Goal: Task Accomplishment & Management: Complete application form

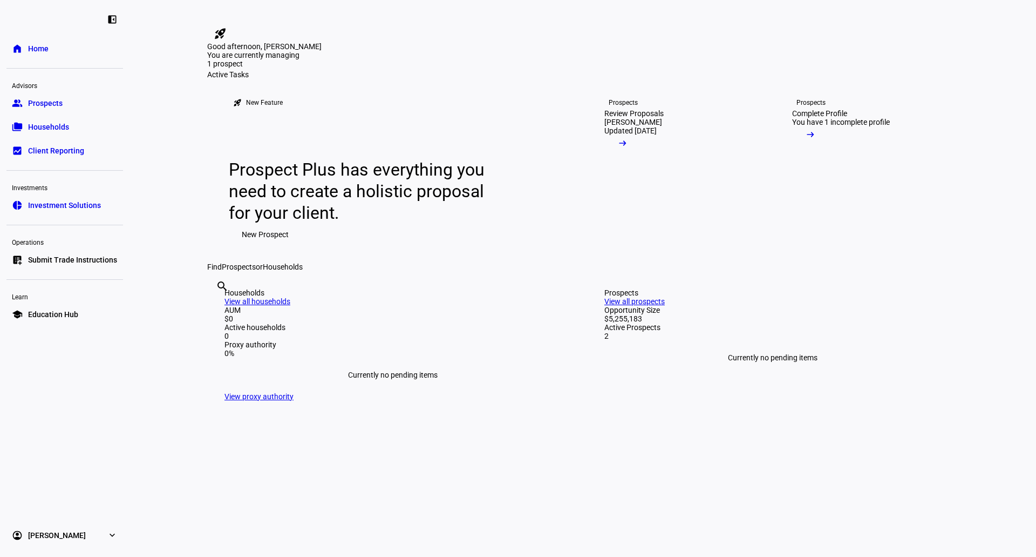
click at [641, 157] on span at bounding box center [623, 146] width 37 height 22
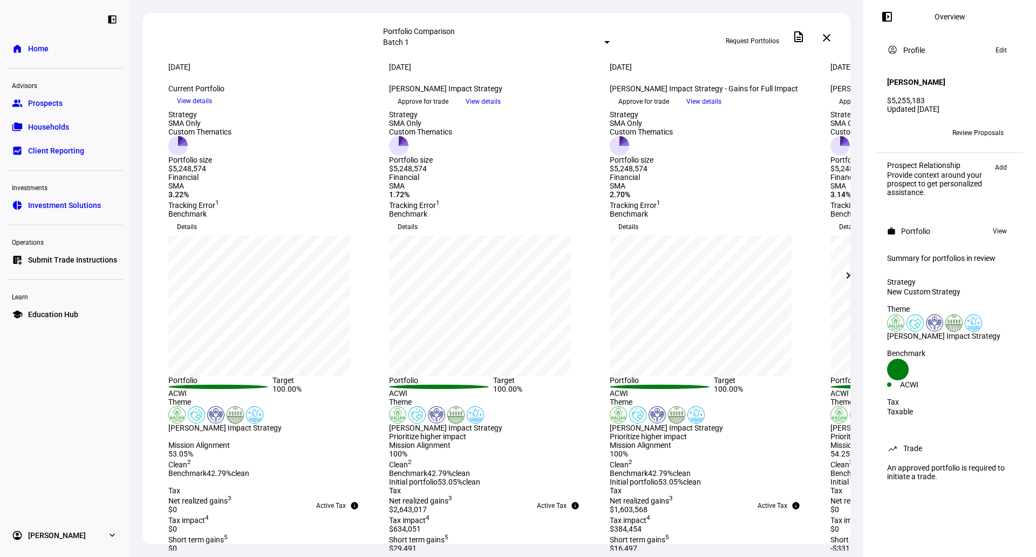
click at [846, 276] on mat-icon "chevron_right" at bounding box center [848, 275] width 13 height 13
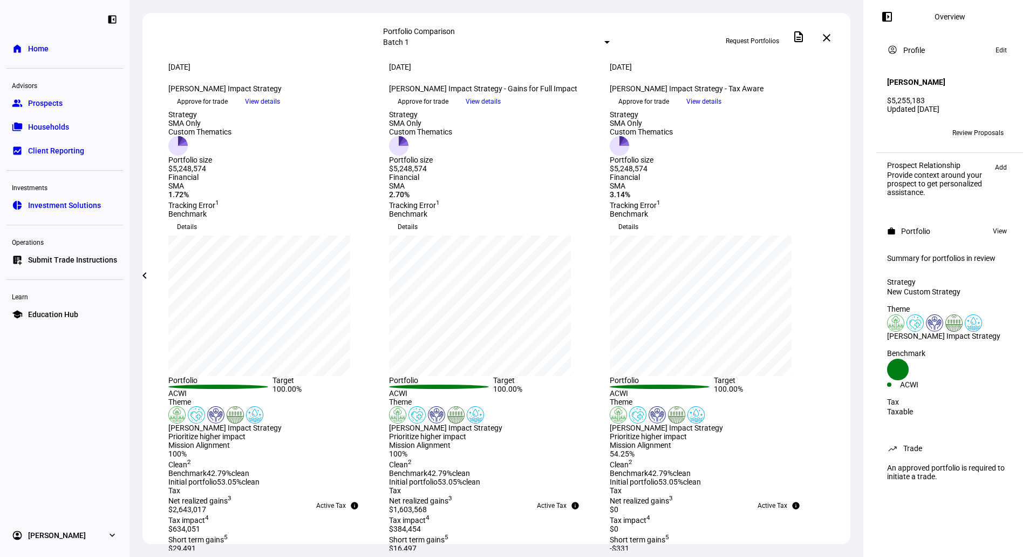
drag, startPoint x: 622, startPoint y: 116, endPoint x: 749, endPoint y: 116, distance: 127.4
click at [749, 93] on div "Brian Kahn Impact Strategy - Tax Aware keyboard_arrow_down" at bounding box center [714, 88] width 208 height 9
drag, startPoint x: 762, startPoint y: 112, endPoint x: 810, endPoint y: 116, distance: 48.7
click at [810, 93] on div "Brian Kahn Impact Strategy - Tax Aware keyboard_arrow_down" at bounding box center [714, 88] width 208 height 9
click at [669, 110] on span "Approve for trade" at bounding box center [644, 101] width 51 height 17
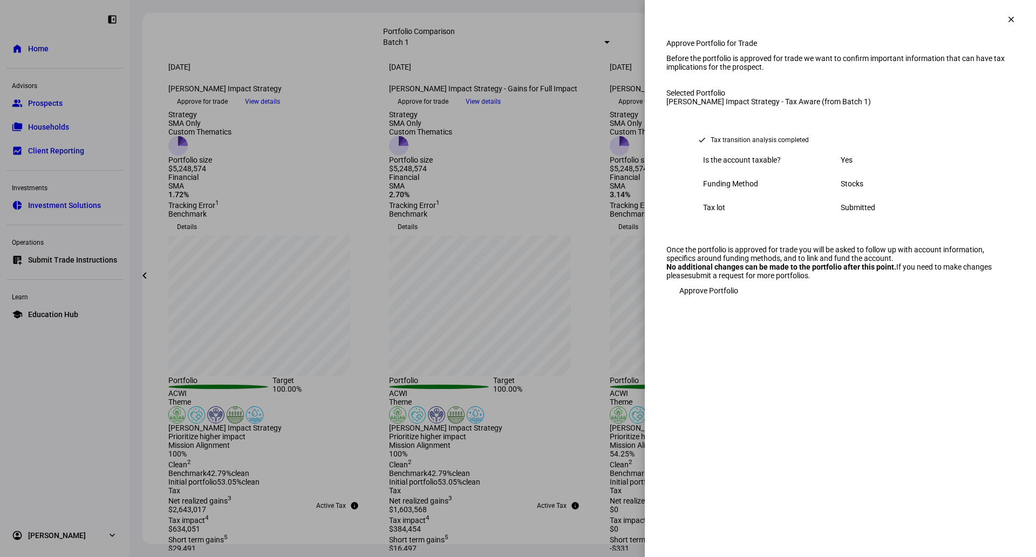
click at [703, 301] on span "Approve Portfolio" at bounding box center [709, 291] width 59 height 22
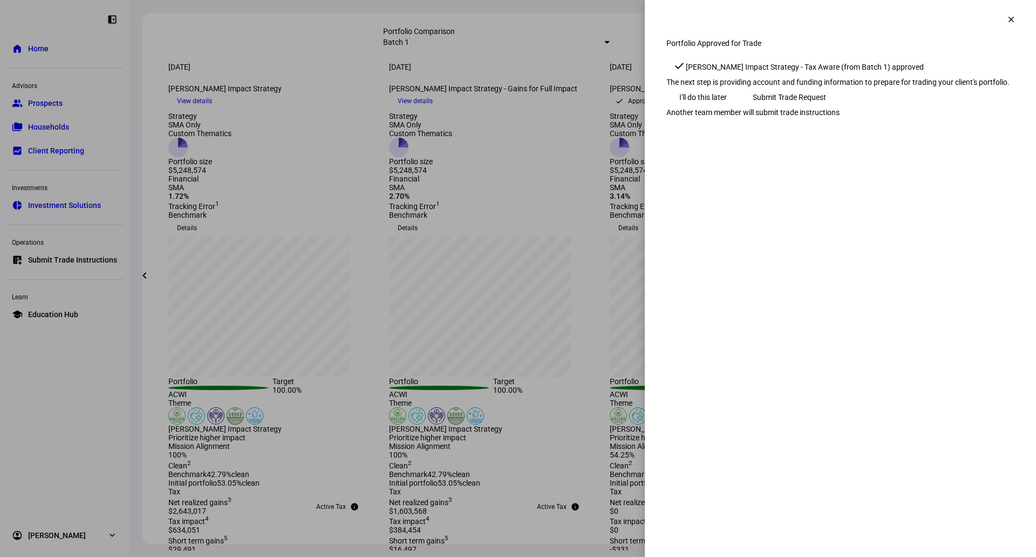
click at [826, 108] on span "Submit Trade Request" at bounding box center [789, 97] width 73 height 22
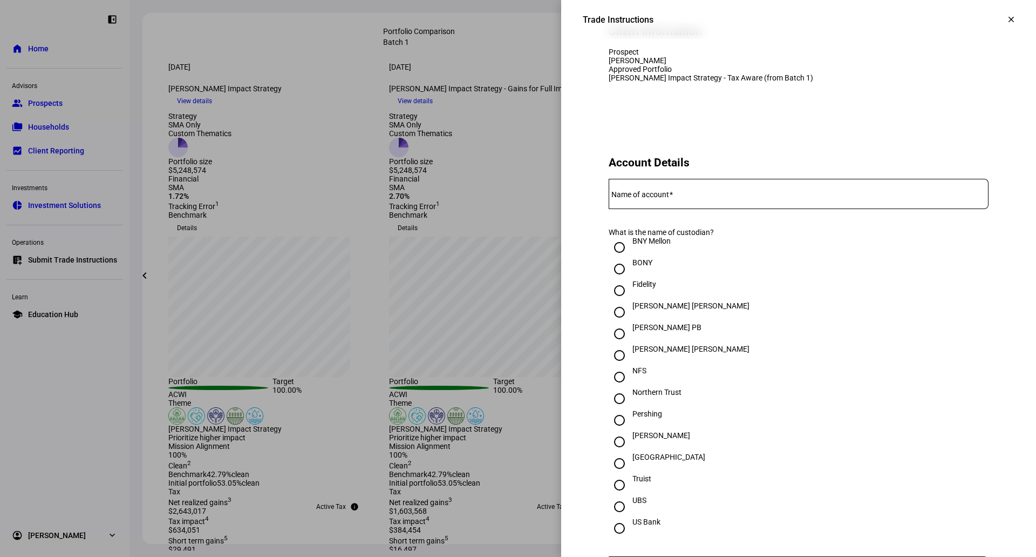
scroll to position [108, 0]
click at [655, 198] on mat-label "Name of account" at bounding box center [641, 193] width 58 height 9
click at [655, 195] on input "Name of account" at bounding box center [799, 191] width 380 height 9
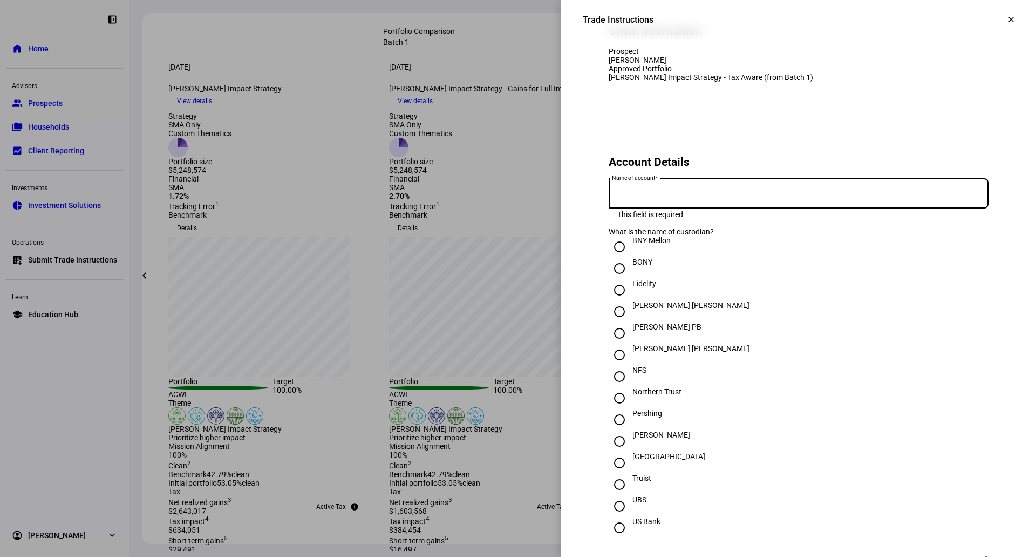
paste input "Brian Krieger Kahn - Aperio"
click at [612, 195] on input "Brian Krieger Kahn - Aperio" at bounding box center [799, 191] width 380 height 9
click at [716, 208] on div "Brian Krieger Kahn - Aperio" at bounding box center [799, 193] width 380 height 30
click at [716, 195] on input "Brian Krieger Kahn - Aperio" at bounding box center [799, 191] width 380 height 9
type input "Brian Krieger Kahn - Ethic"
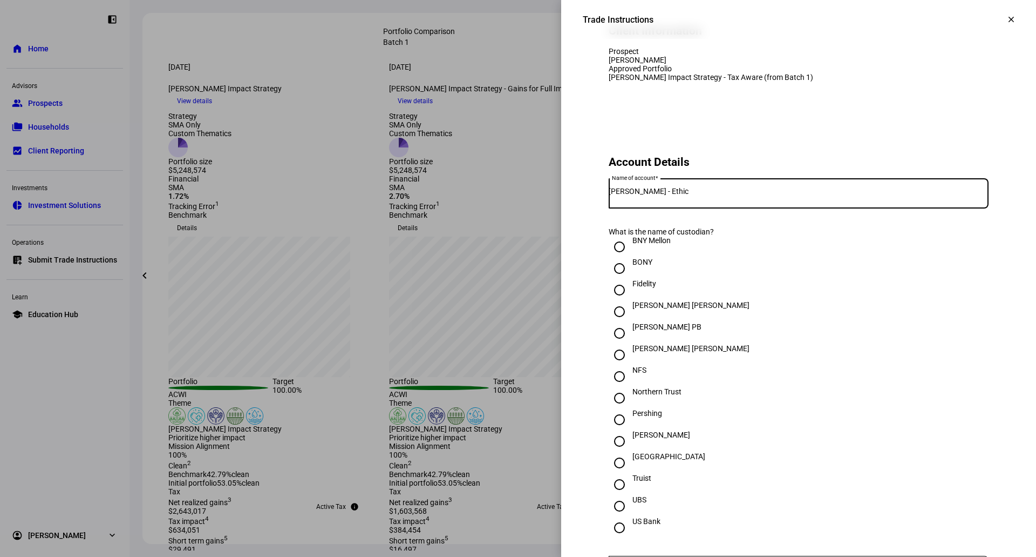
click at [736, 168] on h2 "Account Details" at bounding box center [799, 161] width 380 height 13
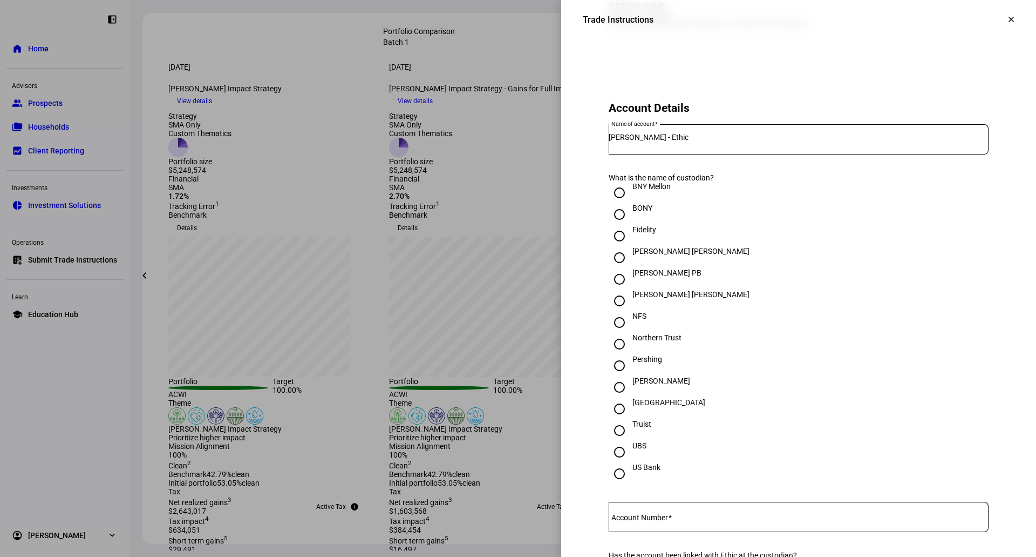
click at [618, 398] on input "Schwab" at bounding box center [620, 387] width 22 height 22
radio input "true"
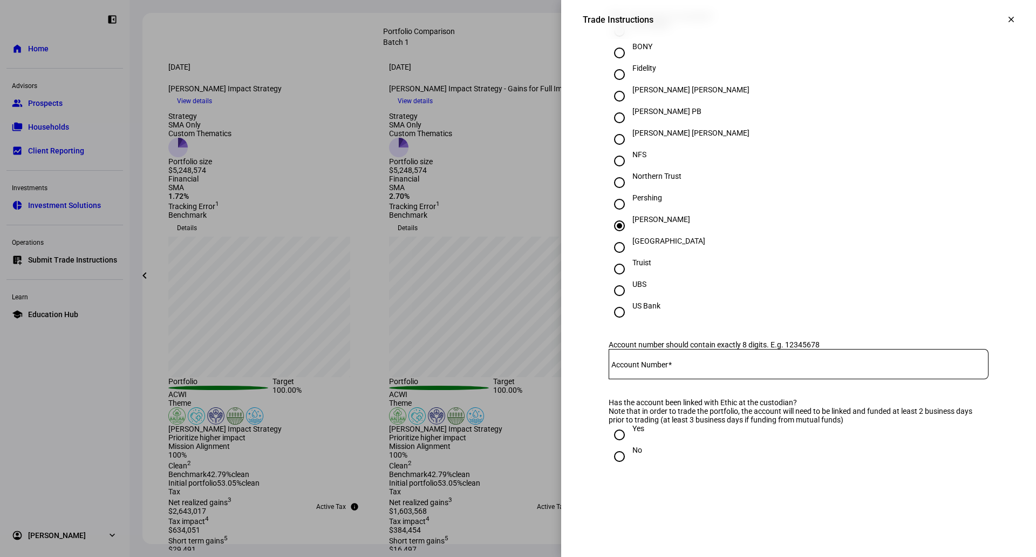
scroll to position [324, 0]
click at [642, 368] on mat-label "Account Number" at bounding box center [640, 364] width 57 height 9
click at [642, 365] on input "Account Number" at bounding box center [799, 361] width 380 height 9
click at [628, 368] on eth-form-card "Account Details Name of account Brian Krieger Kahn - Ethic What is the name of …" at bounding box center [799, 206] width 432 height 605
click at [625, 365] on input "Account Number" at bounding box center [799, 361] width 380 height 9
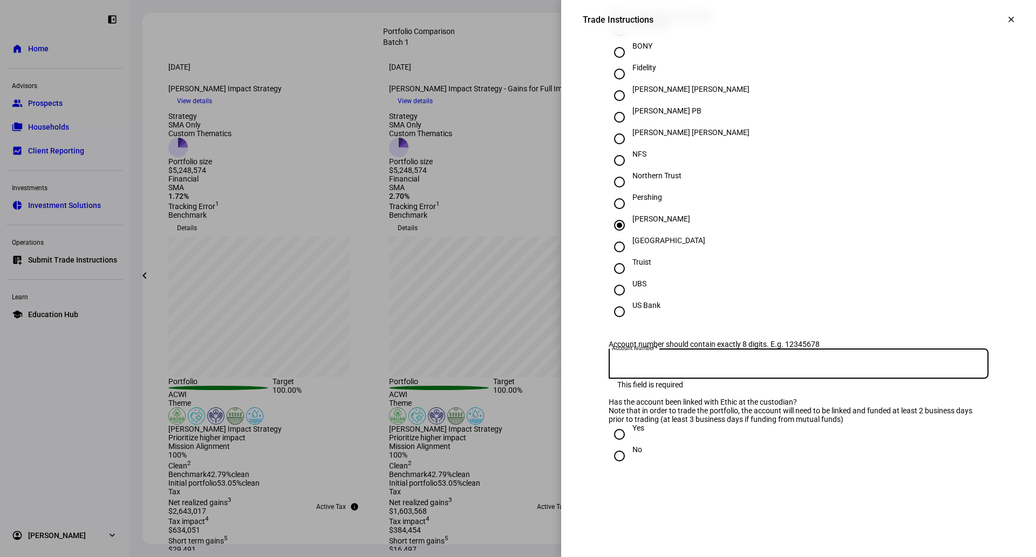
paste input "5769-7255"
click at [609, 378] on div "Account Number 5769-7255" at bounding box center [799, 363] width 380 height 30
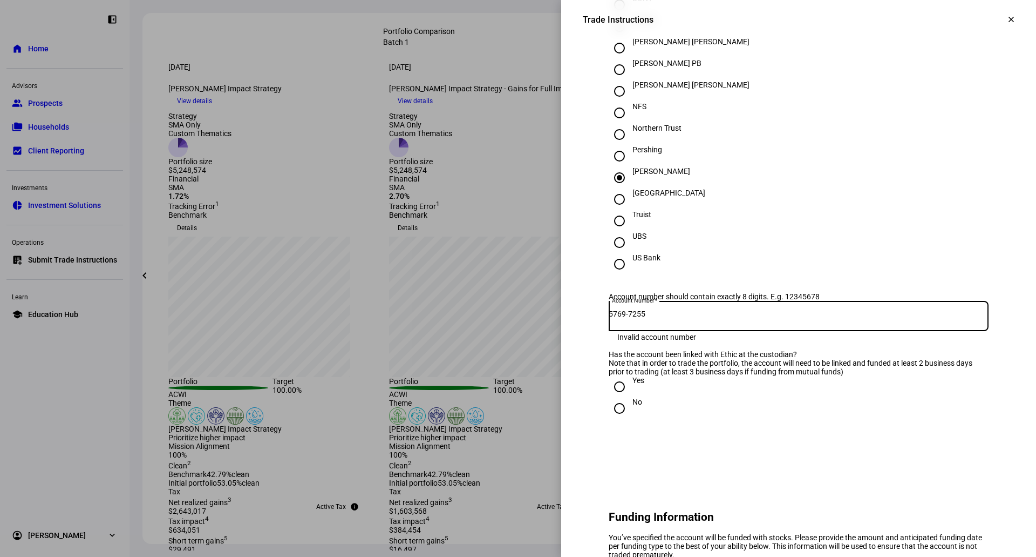
scroll to position [432, 0]
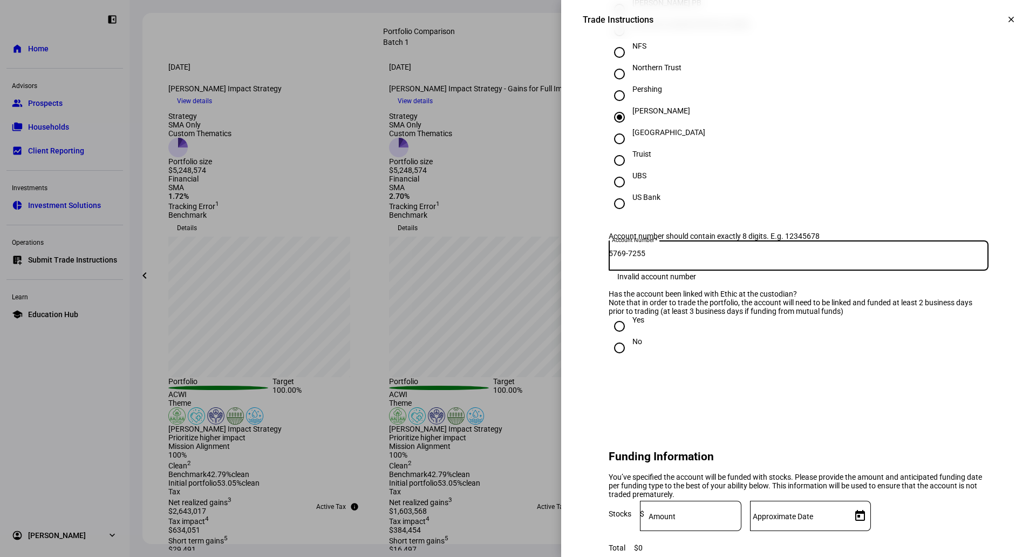
click at [633, 258] on input "5769-7255" at bounding box center [799, 253] width 380 height 9
type input "57697255"
click at [609, 337] on input "Yes" at bounding box center [620, 326] width 22 height 22
radio input "true"
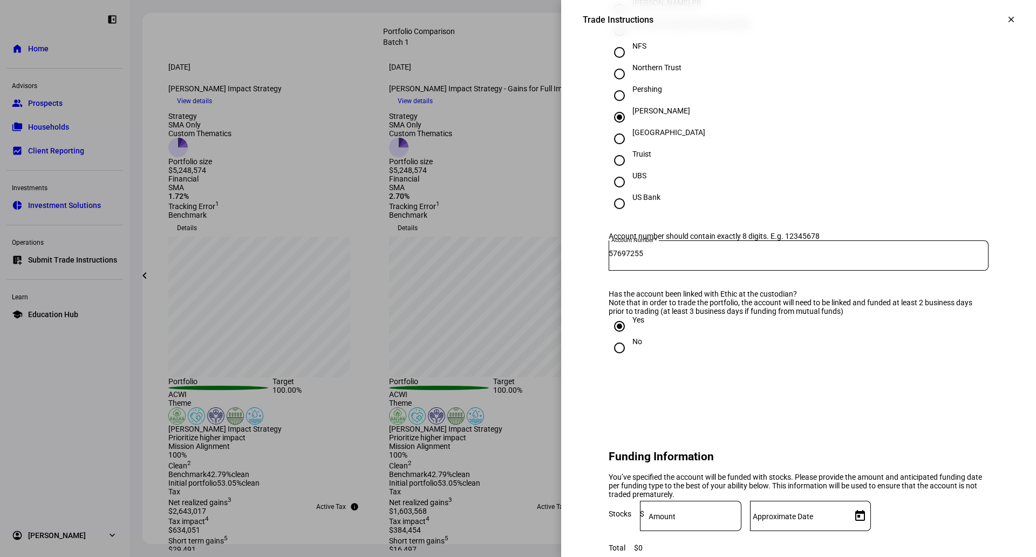
drag, startPoint x: 599, startPoint y: 344, endPoint x: 955, endPoint y: 351, distance: 355.8
click at [955, 351] on eth-form-card "Account Details Name of account Brian Krieger Kahn - Ethic What is the name of …" at bounding box center [799, 98] width 432 height 605
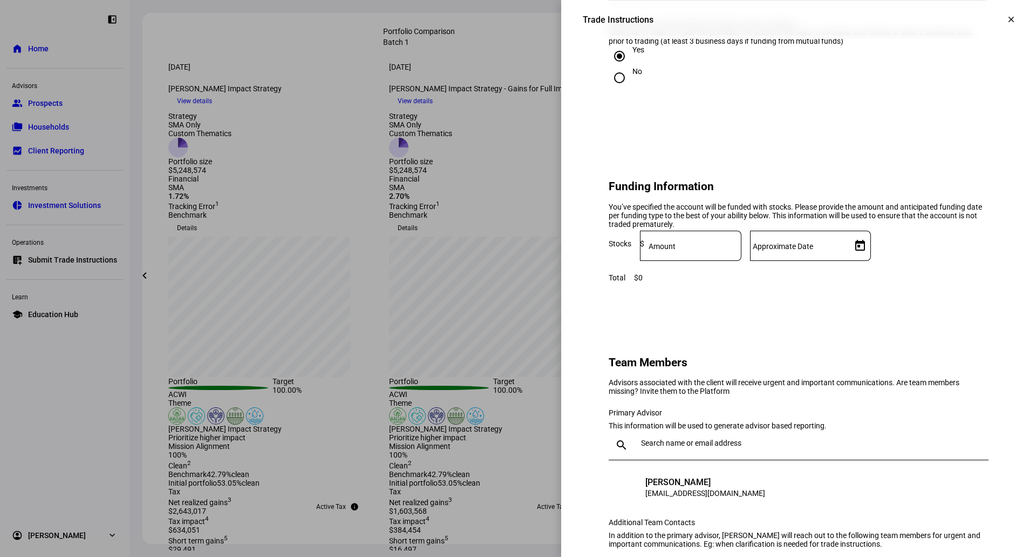
scroll to position [756, 0]
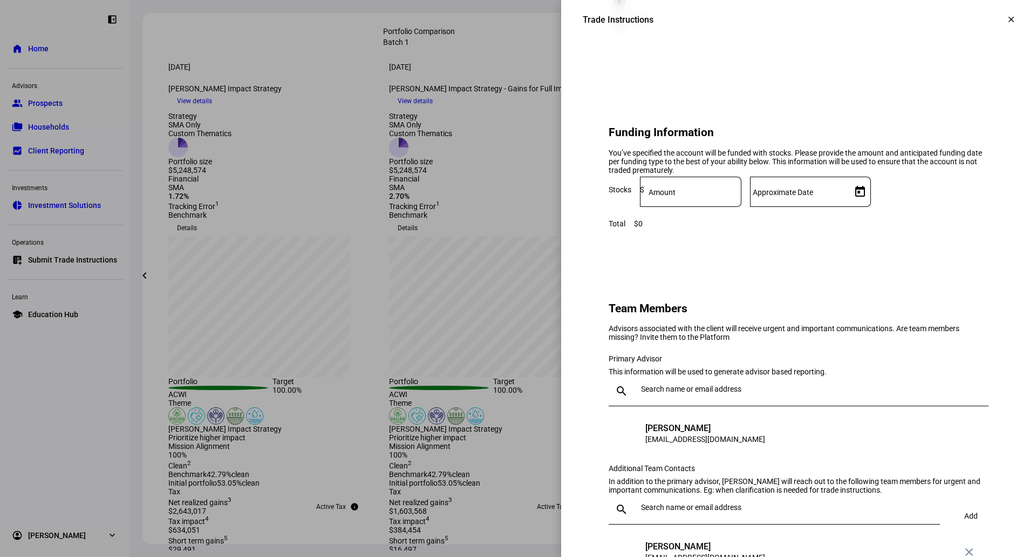
click at [626, 228] on div "Total" at bounding box center [617, 223] width 17 height 9
drag, startPoint x: 602, startPoint y: 193, endPoint x: 913, endPoint y: 218, distance: 311.9
click at [913, 174] on div "You’ve specified the account will be funded with stocks. Please provide the amo…" at bounding box center [799, 161] width 380 height 26
click at [741, 194] on input at bounding box center [693, 189] width 97 height 9
paste input "5,333,390.49"
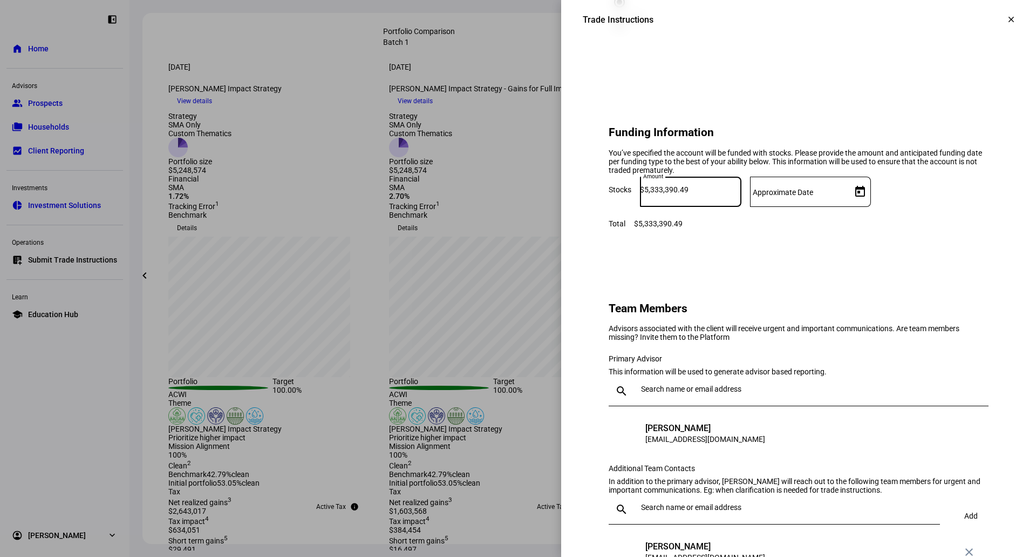
type input "5,333,390.49"
click at [863, 217] on div at bounding box center [810, 212] width 121 height 10
click at [848, 194] on input "Approximate Date" at bounding box center [798, 189] width 97 height 9
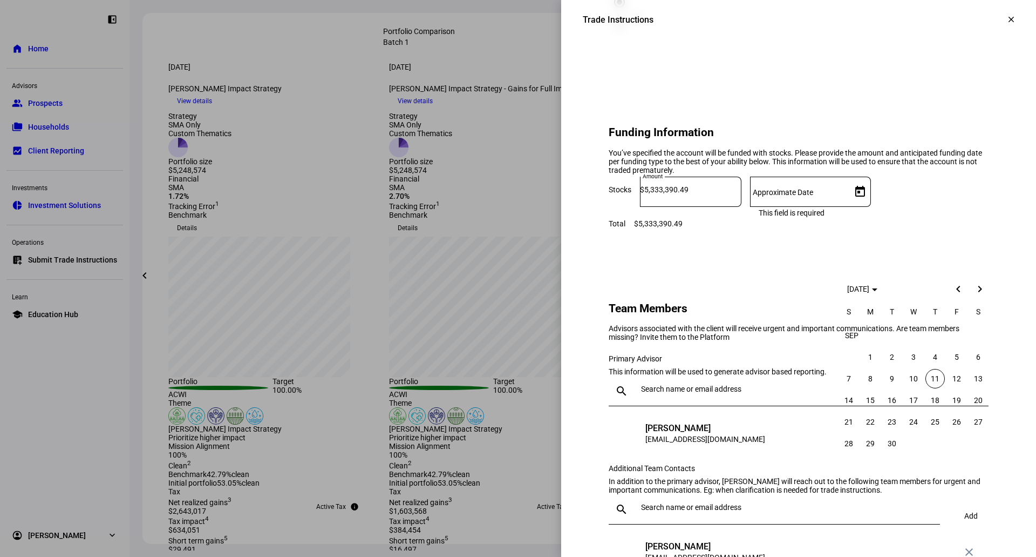
click at [915, 384] on span "10" at bounding box center [913, 378] width 19 height 19
click at [913, 380] on span "10" at bounding box center [913, 378] width 19 height 19
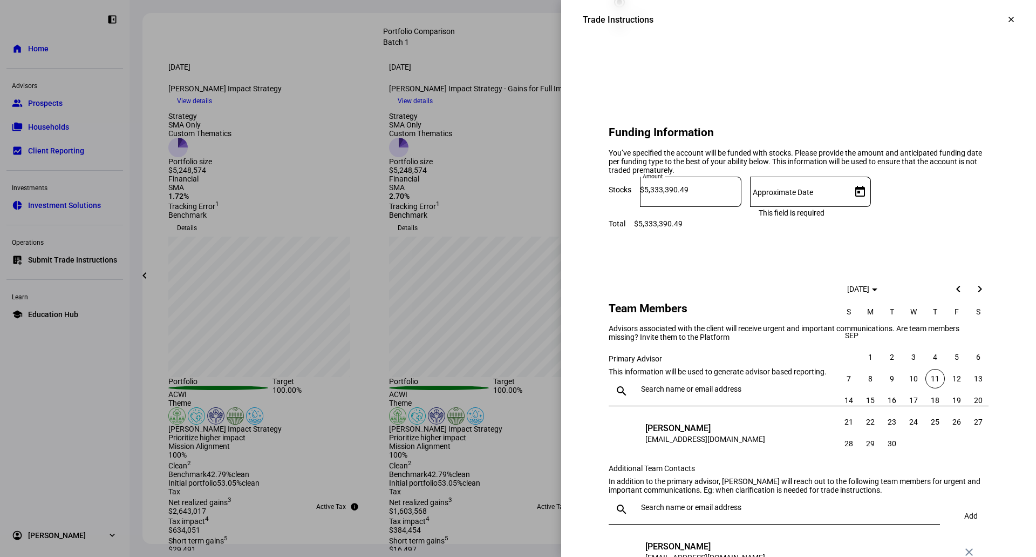
click at [913, 380] on span "10" at bounding box center [913, 378] width 19 height 19
click at [913, 381] on span "10" at bounding box center [913, 378] width 19 height 19
click at [931, 381] on span "11" at bounding box center [935, 378] width 19 height 19
type input "9/11/2025"
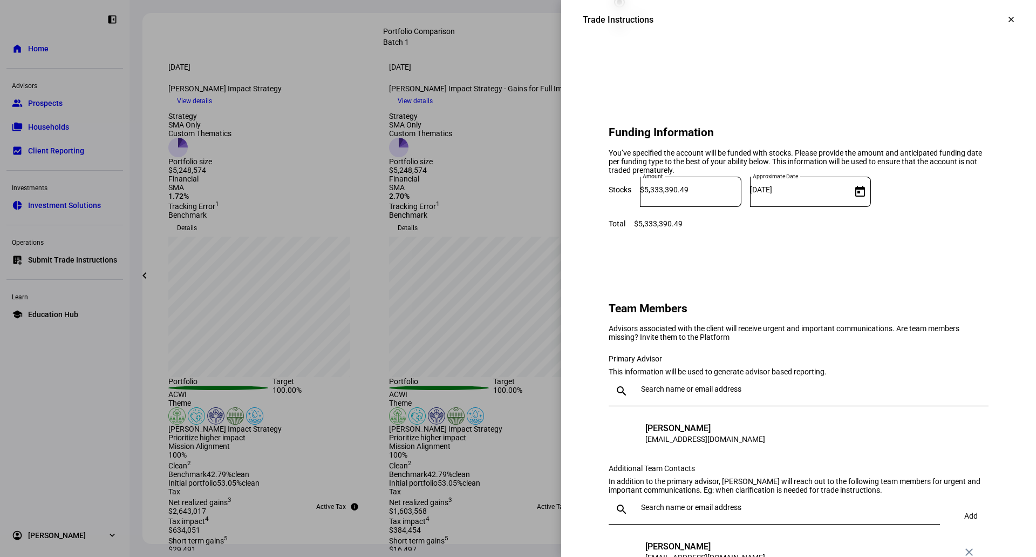
click at [789, 254] on eth-form-card "Funding Information You’ve specified the account will be funded with stocks. Pl…" at bounding box center [799, 172] width 432 height 163
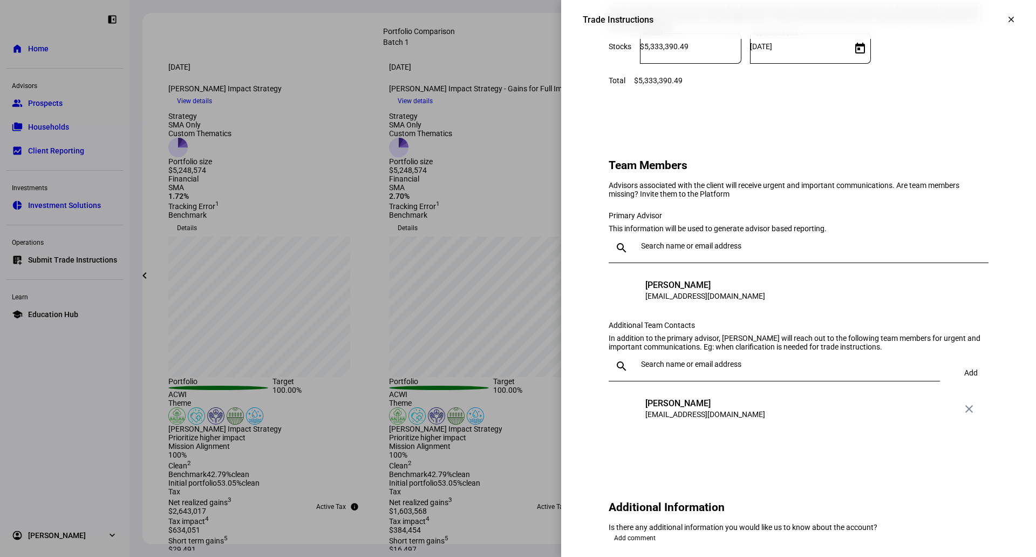
scroll to position [918, 0]
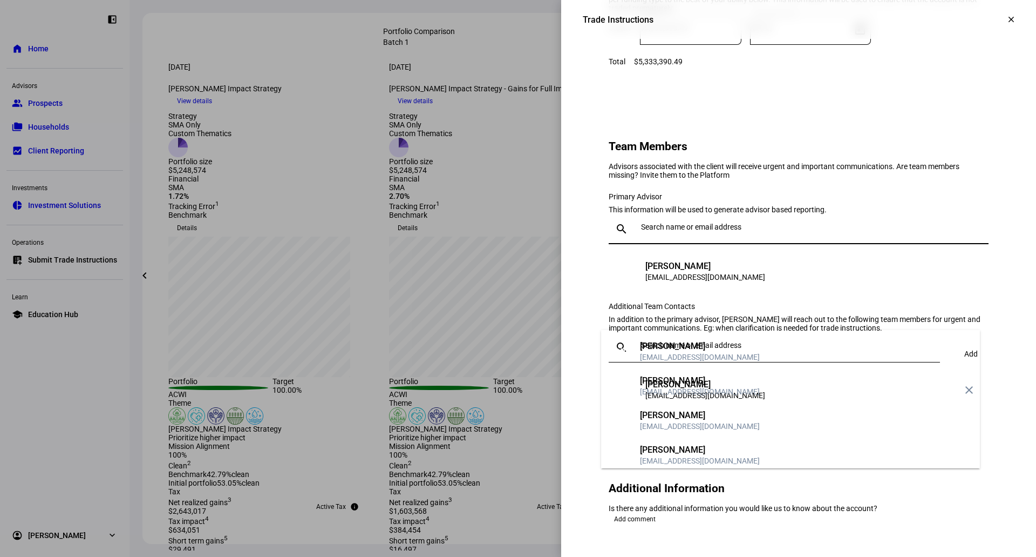
click at [649, 231] on input "text" at bounding box center [812, 226] width 343 height 9
click at [609, 179] on div "Advisors associated with the client will receive urgent and important communica…" at bounding box center [799, 170] width 380 height 17
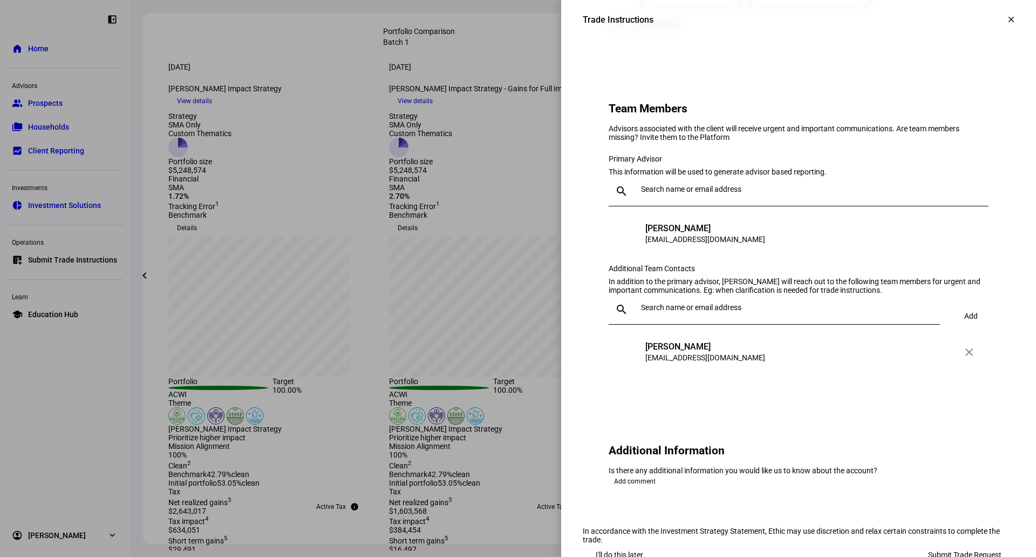
scroll to position [972, 0]
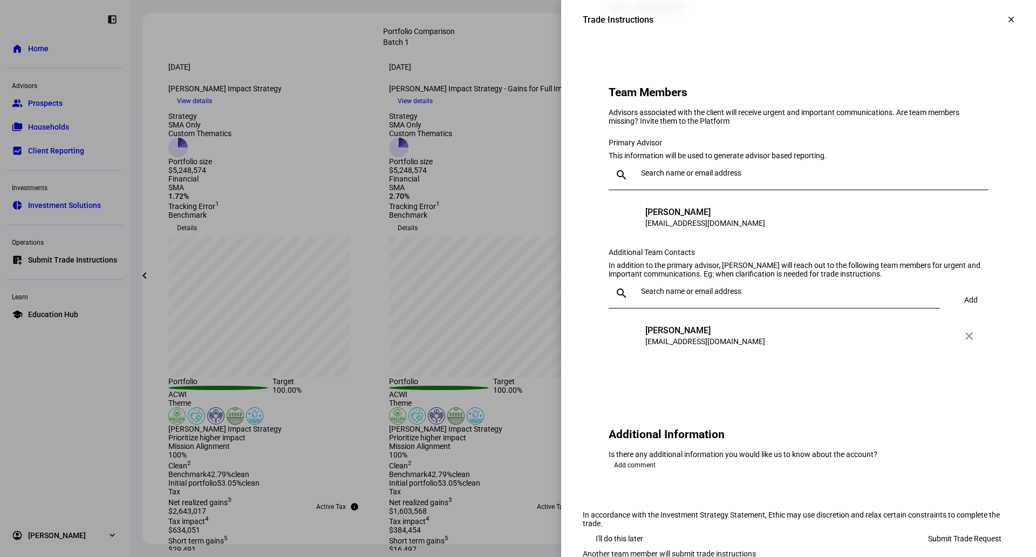
click at [637, 190] on div at bounding box center [808, 175] width 343 height 30
type input "keon"
click at [718, 288] on div "Keon Khamsehpour" at bounding box center [700, 292] width 120 height 11
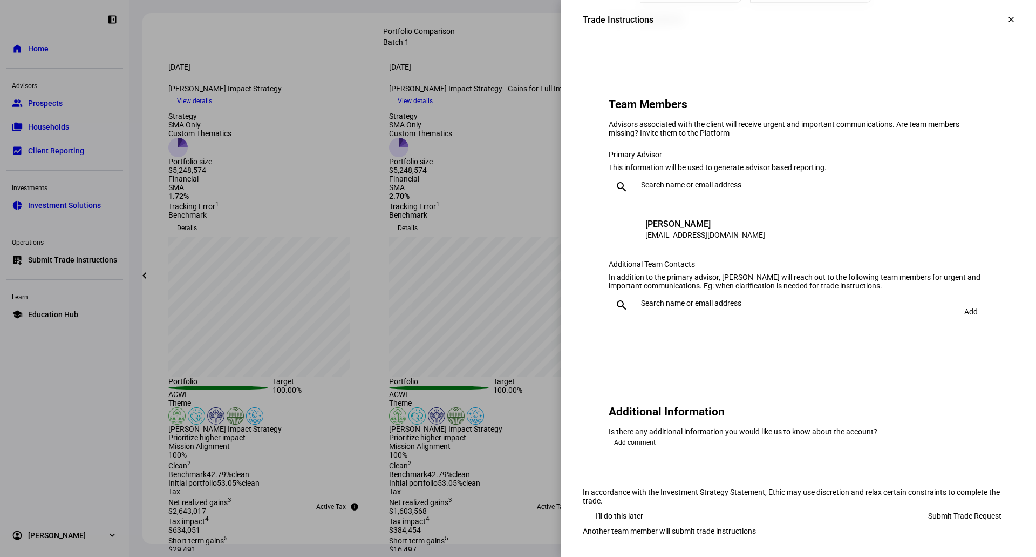
click at [643, 307] on input "text" at bounding box center [788, 303] width 295 height 9
type input "shimeld"
click at [631, 427] on div "SS Stephen Shimeld sshimeld@lnwadvisors.com" at bounding box center [685, 438] width 150 height 22
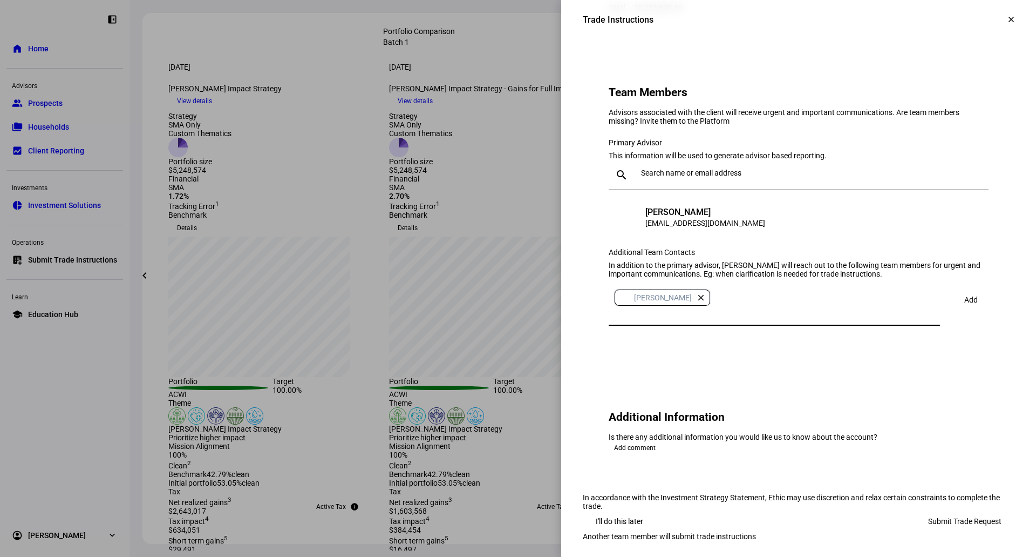
type input "k"
type input "cruz"
click at [733, 448] on mat-option "CC Caroline Cruz ccruz@lnwadvisors.com" at bounding box center [768, 449] width 335 height 35
type input "klein"
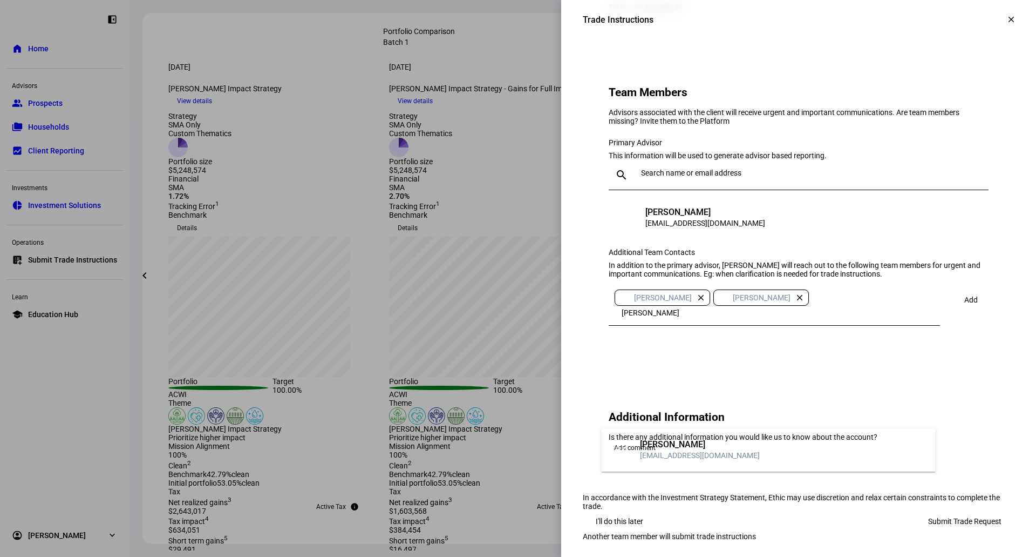
click at [762, 451] on mat-option "HK Hayden Klein hklein@lnwadvisors.com" at bounding box center [768, 449] width 335 height 35
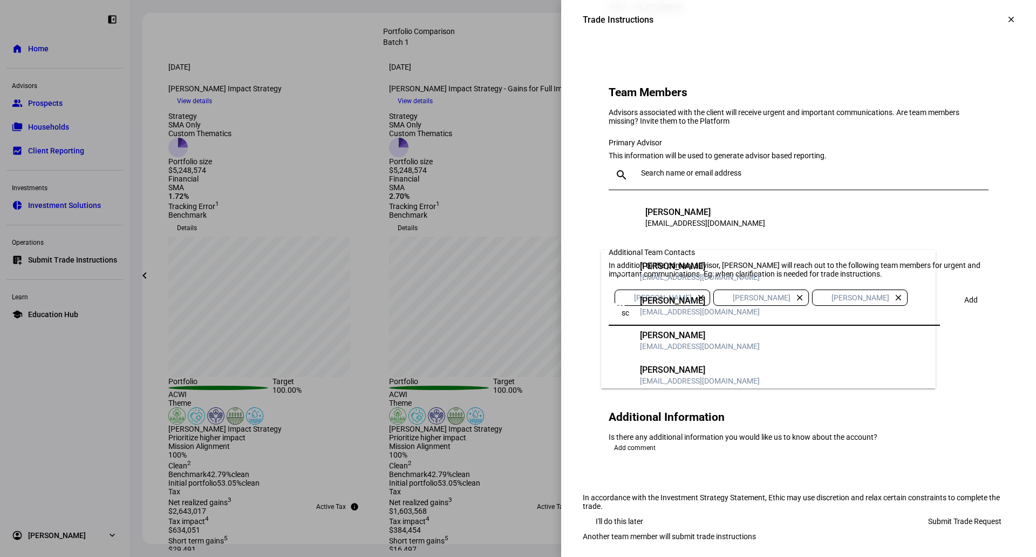
type input "sc"
click at [720, 342] on mat-option "MS Max Schulte mschulte@lnwadvisors.com" at bounding box center [768, 340] width 335 height 35
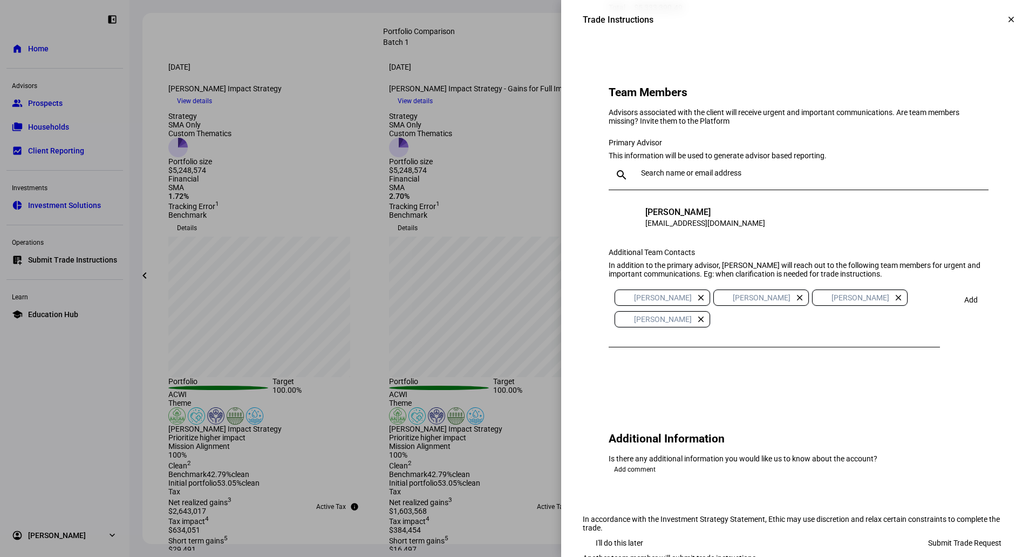
click at [965, 304] on span "Add" at bounding box center [971, 299] width 13 height 9
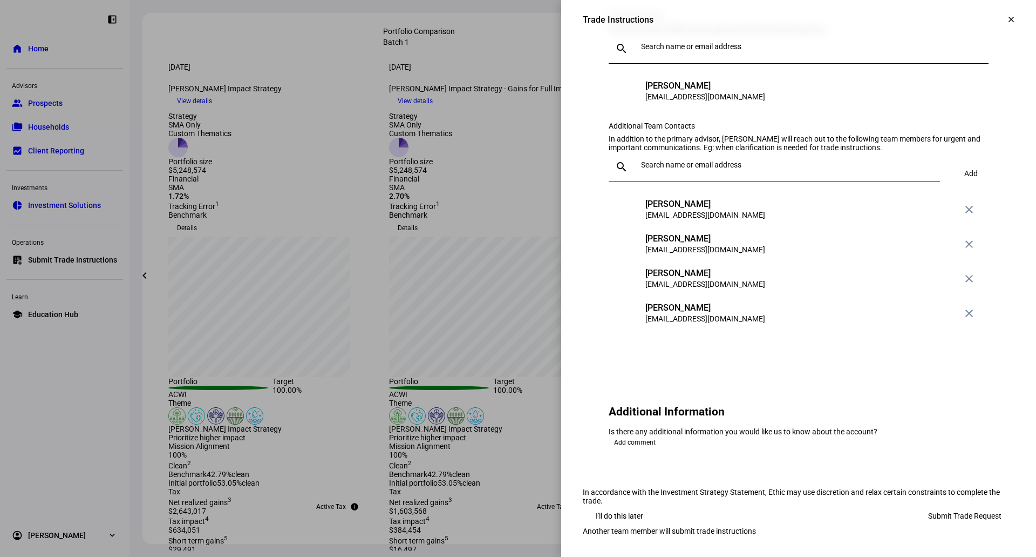
scroll to position [1242, 0]
click at [933, 505] on span "Submit Trade Request" at bounding box center [965, 516] width 73 height 22
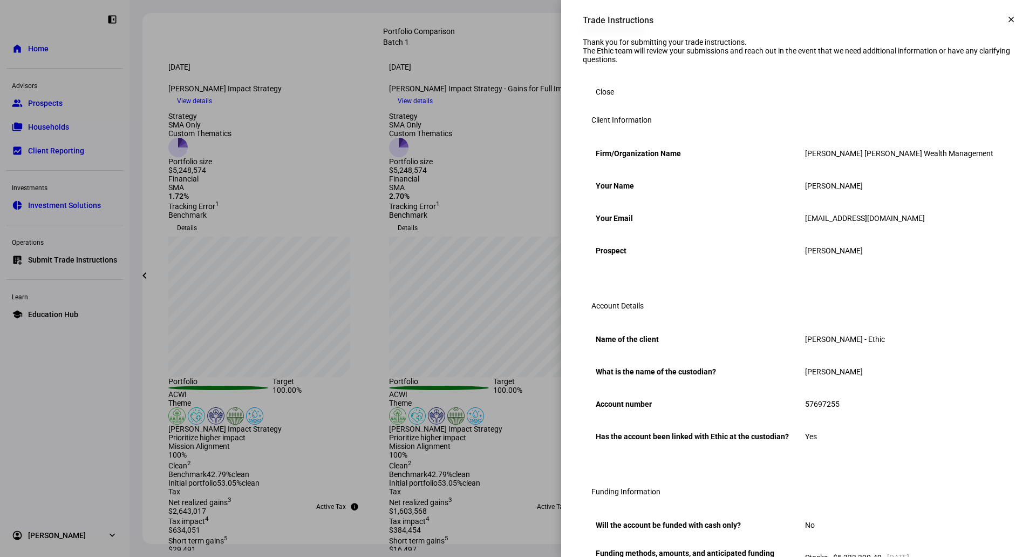
scroll to position [0, 0]
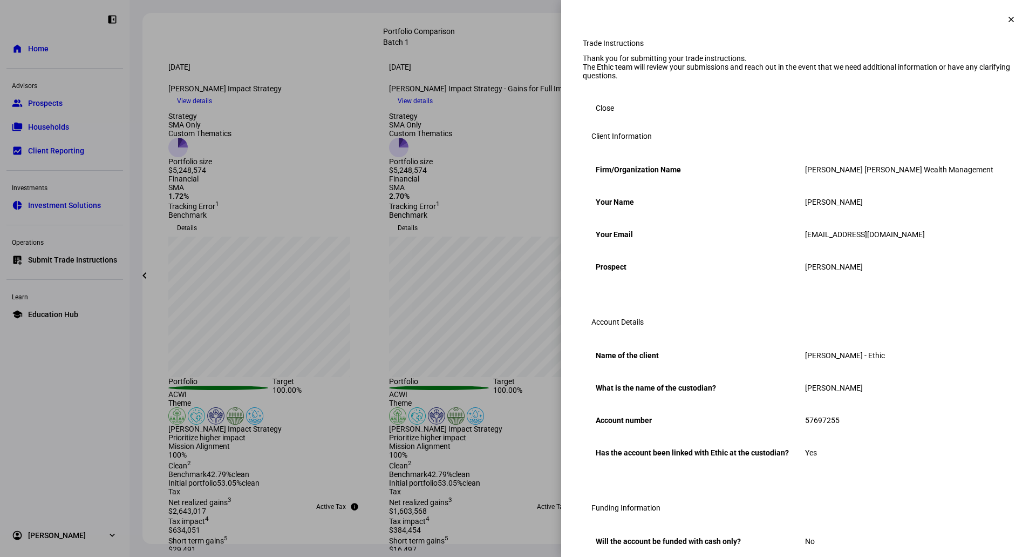
click at [611, 119] on span at bounding box center [605, 108] width 44 height 22
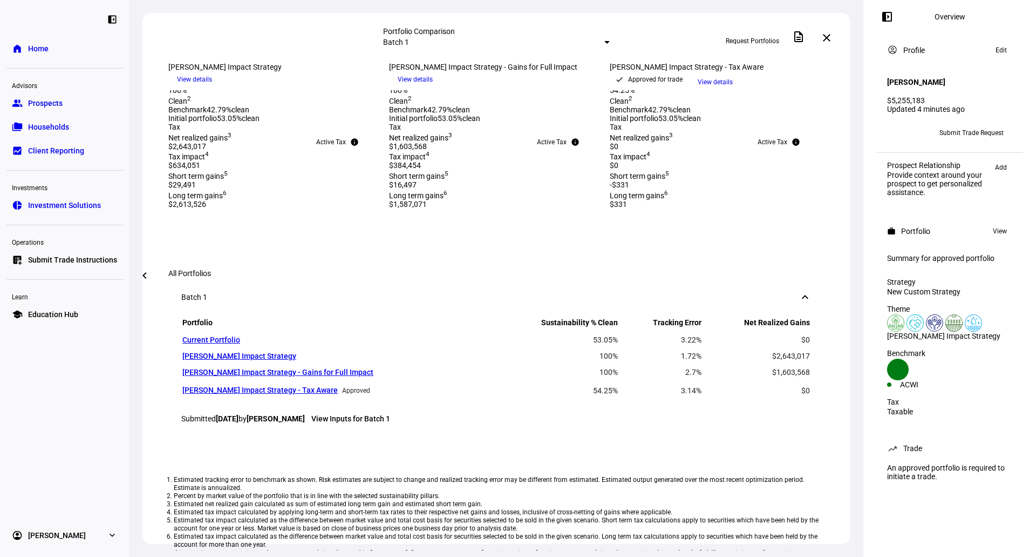
scroll to position [432, 0]
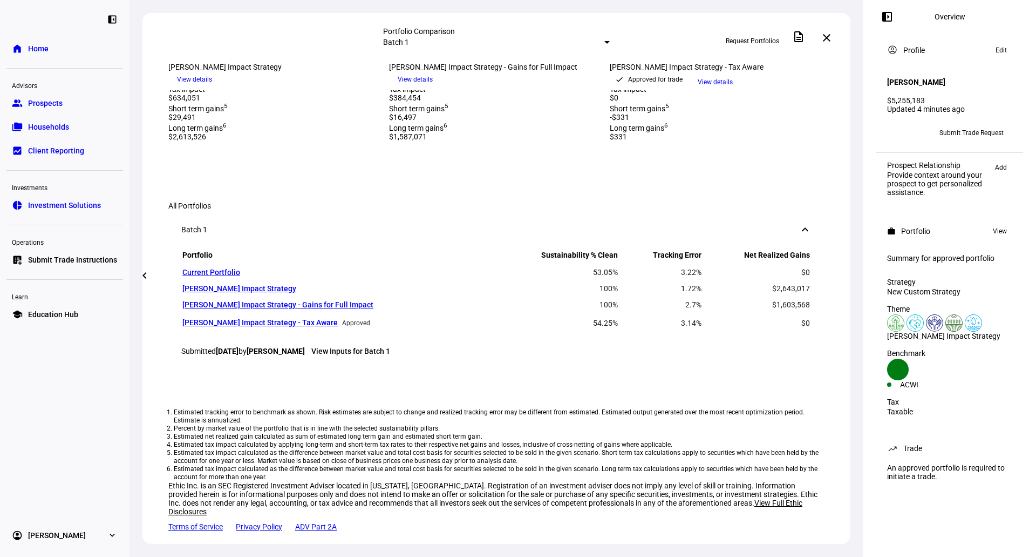
drag, startPoint x: 43, startPoint y: 61, endPoint x: 42, endPoint y: 51, distance: 9.8
click at [43, 60] on div "left_panel_close home Home Advisors group Prospects folder_copy Households bid_…" at bounding box center [65, 278] width 130 height 557
click at [43, 51] on span "Home" at bounding box center [38, 48] width 21 height 11
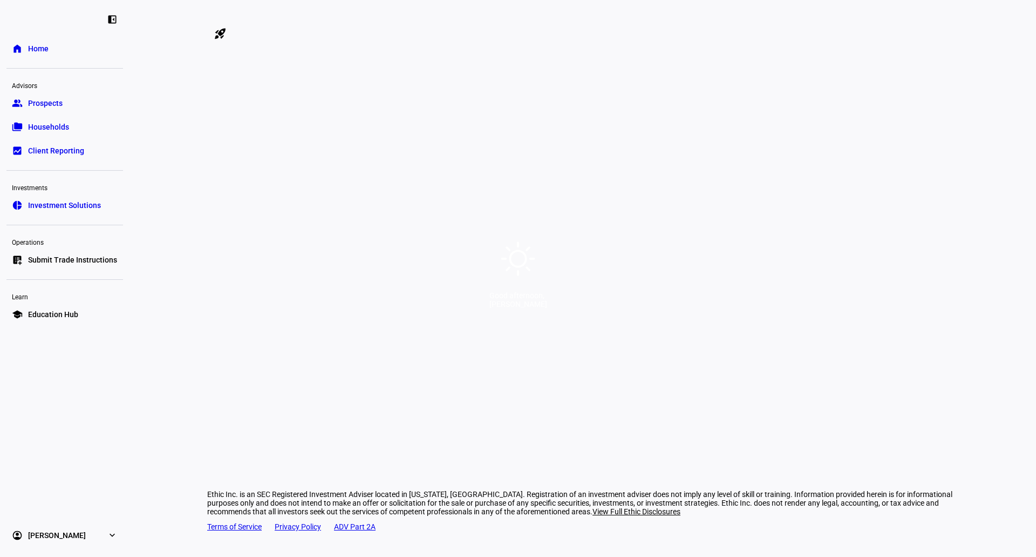
drag, startPoint x: 397, startPoint y: 305, endPoint x: 662, endPoint y: 305, distance: 265.1
click at [662, 305] on div "Good afternoon, [PERSON_NAME]" at bounding box center [518, 278] width 1036 height 557
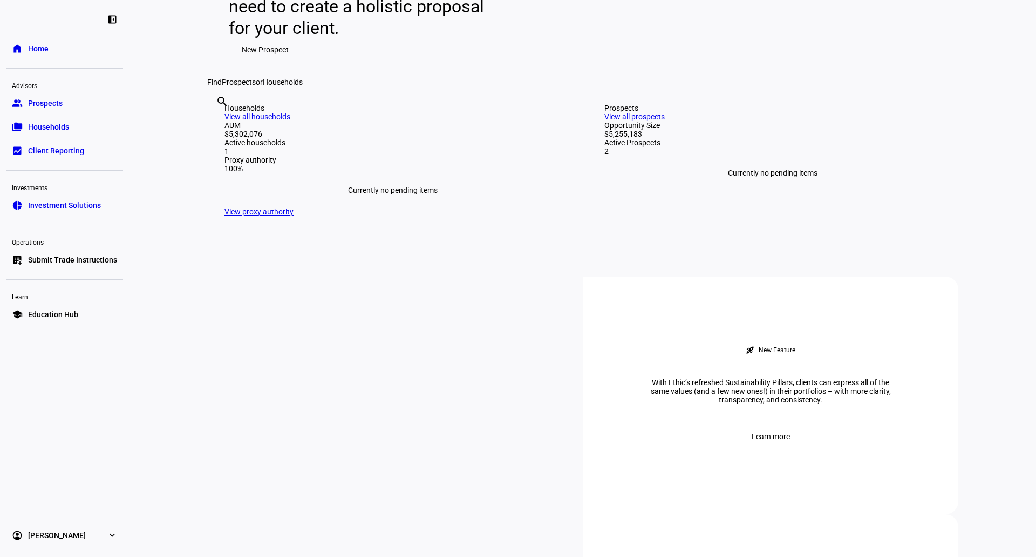
scroll to position [108, 0]
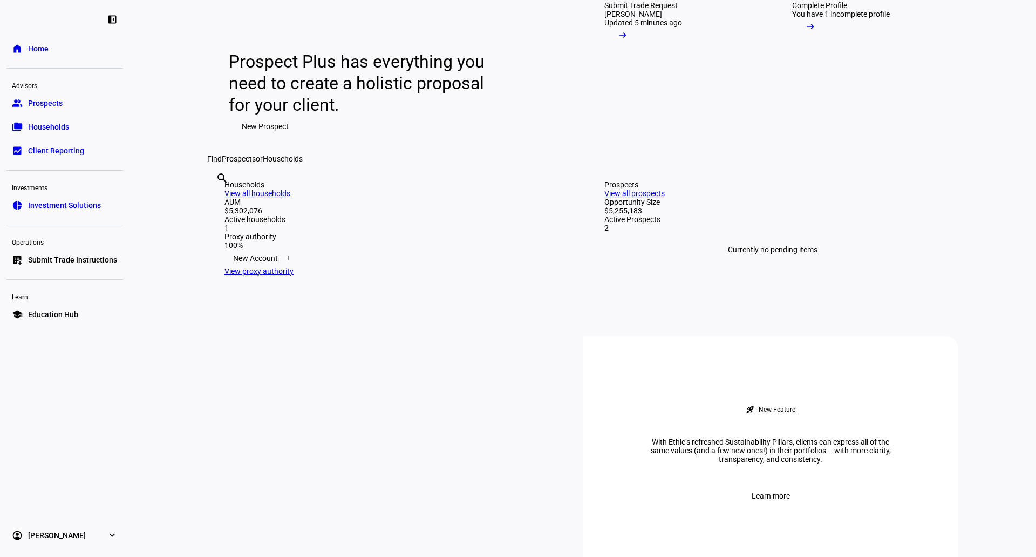
click at [270, 267] on div "New Account 1" at bounding box center [393, 257] width 337 height 17
